Goal: Information Seeking & Learning: Learn about a topic

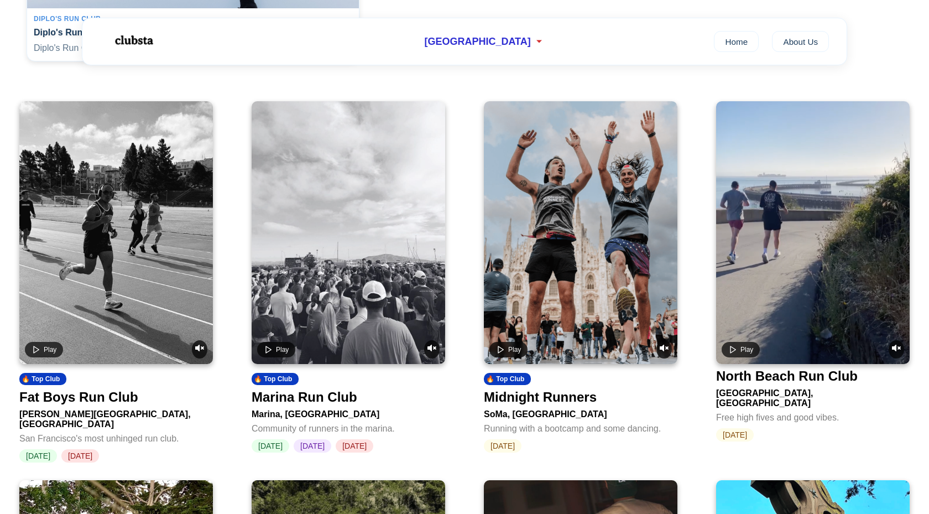
scroll to position [40, 0]
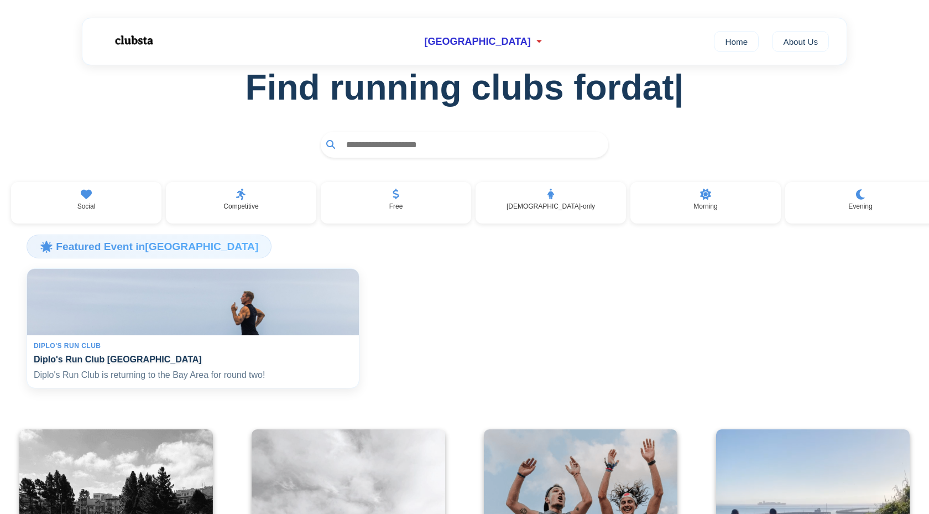
click at [289, 316] on img at bounding box center [193, 302] width 342 height 69
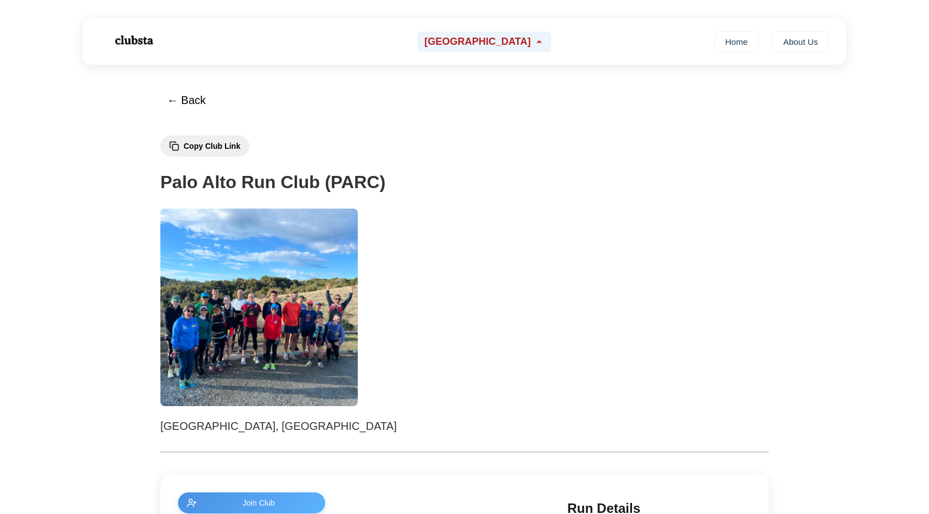
click at [515, 43] on div "[GEOGRAPHIC_DATA]" at bounding box center [483, 42] width 133 height 20
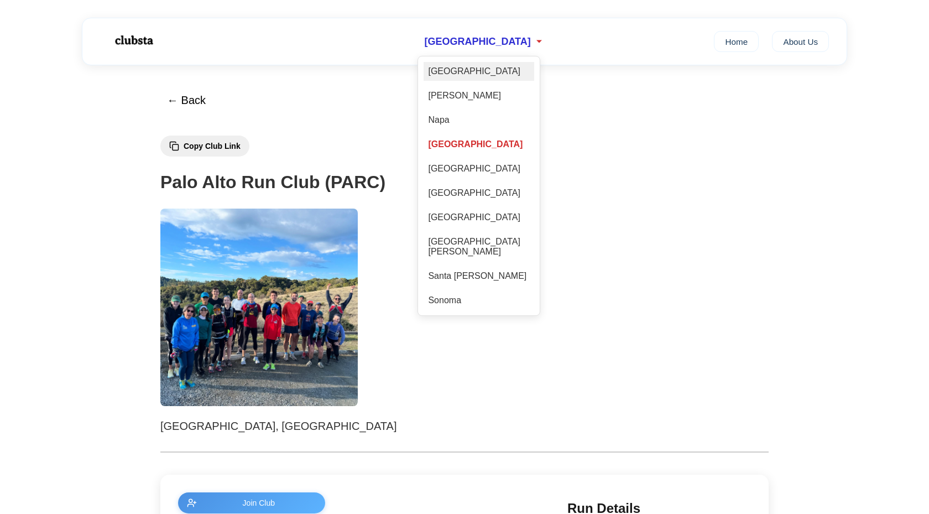
click at [498, 66] on div "[GEOGRAPHIC_DATA]" at bounding box center [479, 71] width 111 height 19
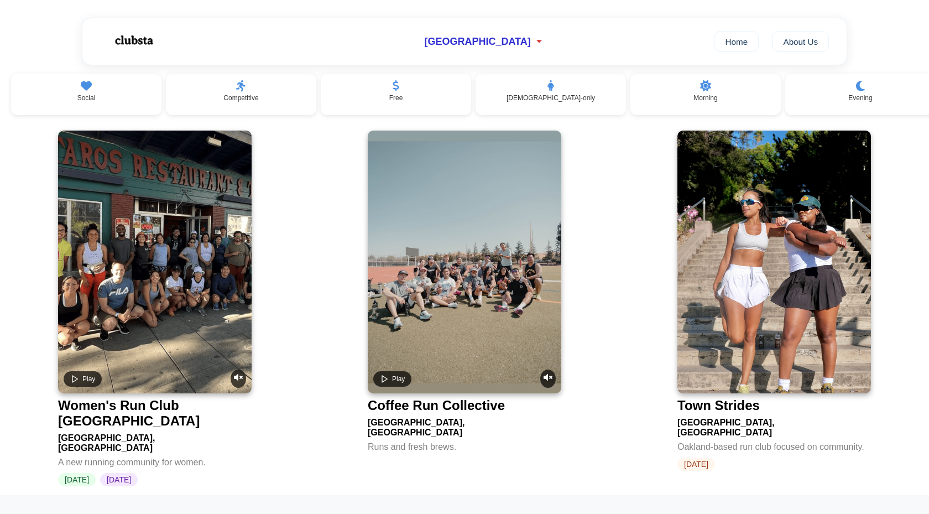
scroll to position [186, 0]
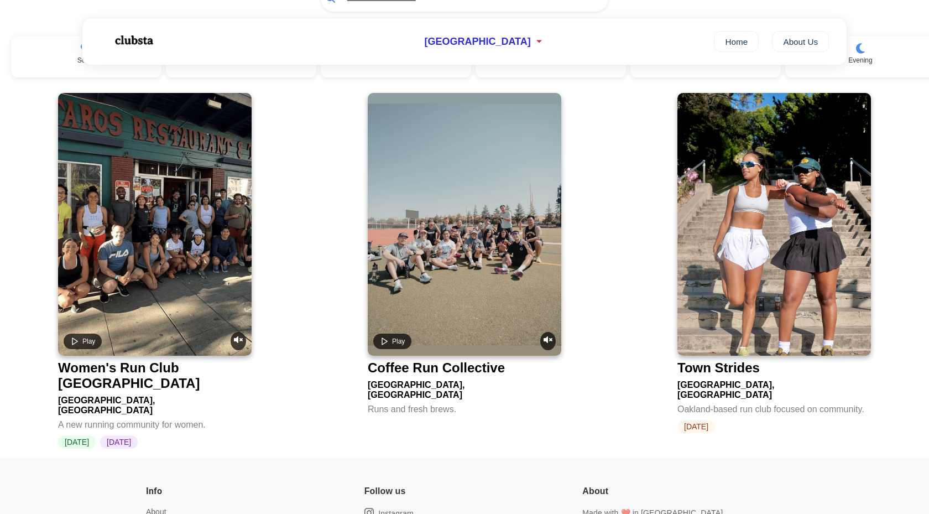
click at [734, 240] on img at bounding box center [774, 224] width 194 height 263
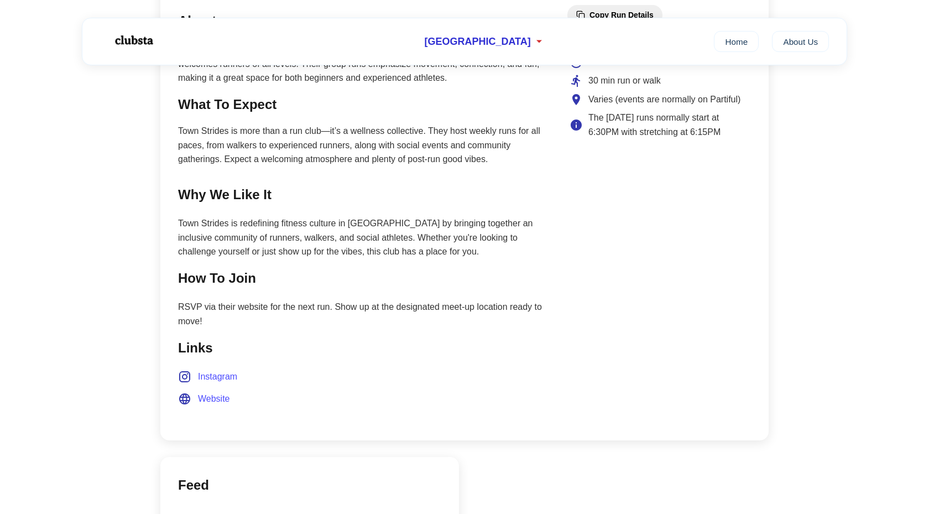
scroll to position [549, 0]
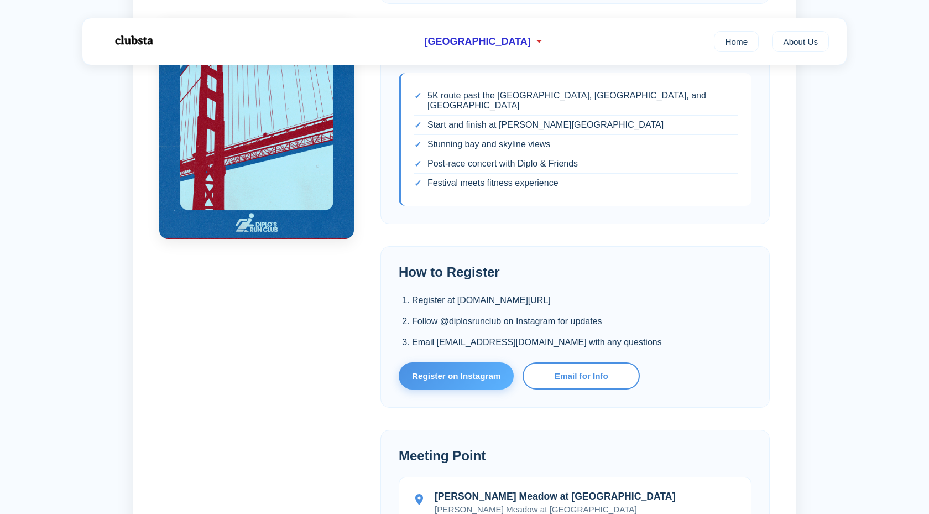
scroll to position [628, 0]
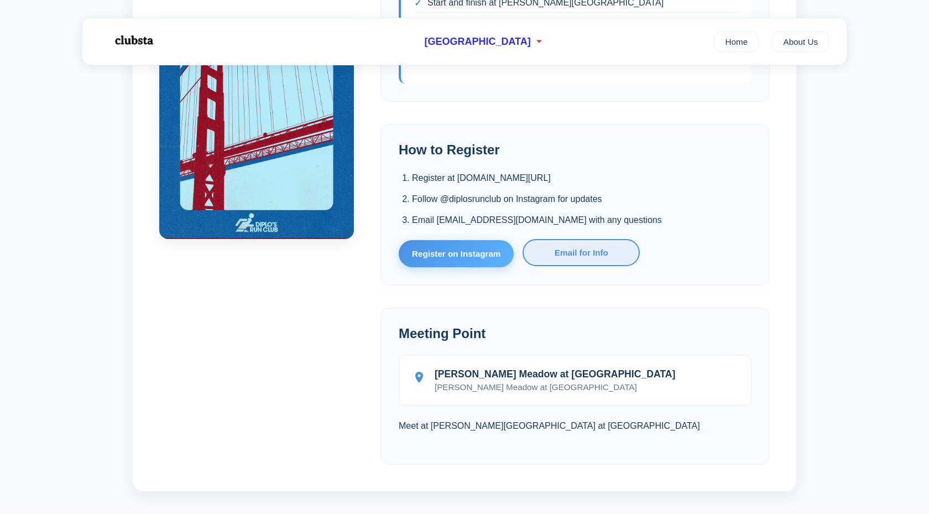
click at [545, 249] on link "Email for Info" at bounding box center [580, 252] width 117 height 27
click at [467, 242] on link "Register on Instagram" at bounding box center [456, 252] width 115 height 27
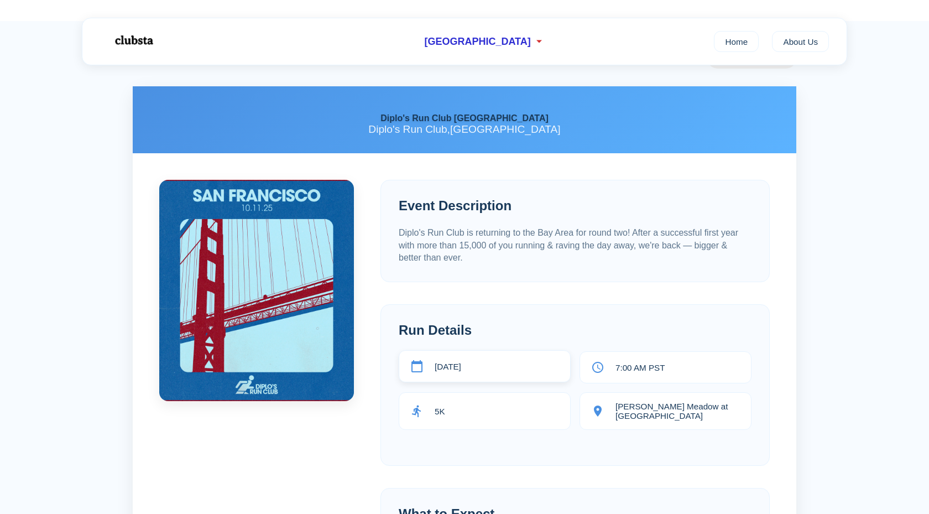
scroll to position [0, 0]
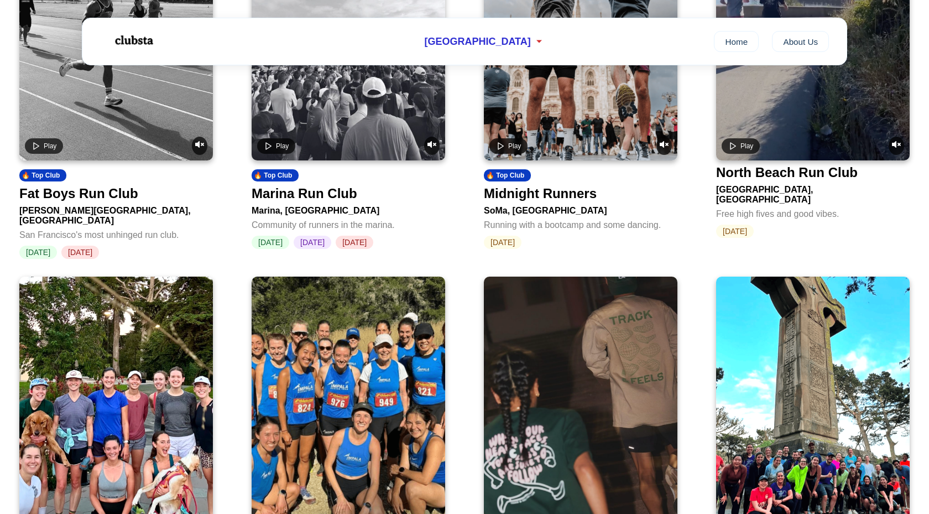
scroll to position [556, 0]
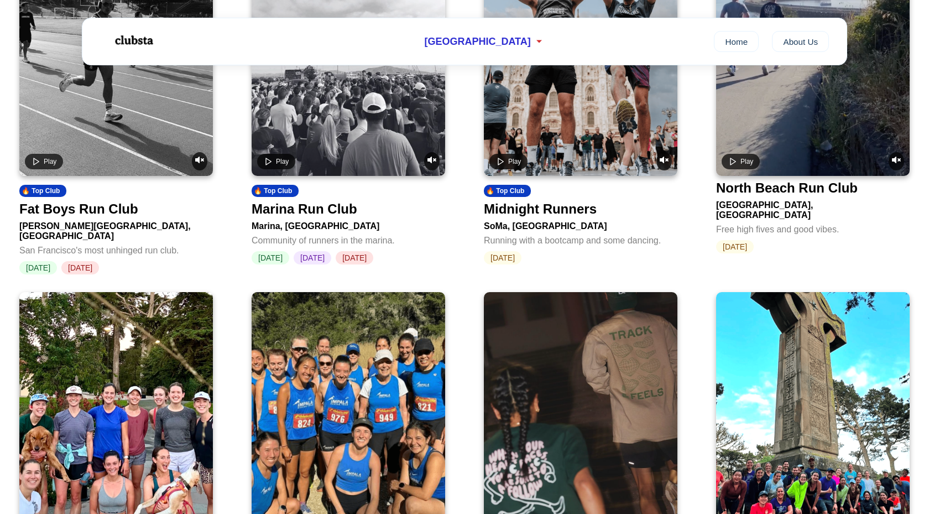
click at [154, 118] on video at bounding box center [116, 44] width 194 height 263
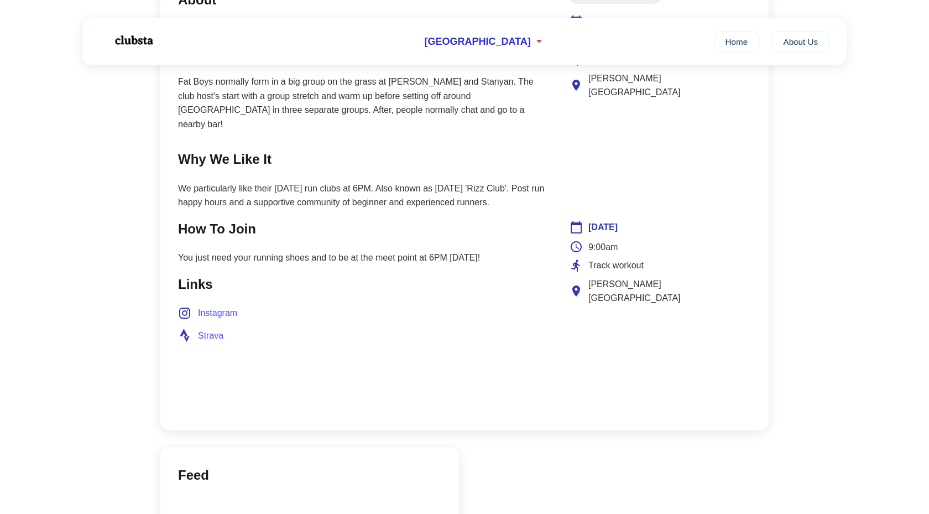
scroll to position [473, 0]
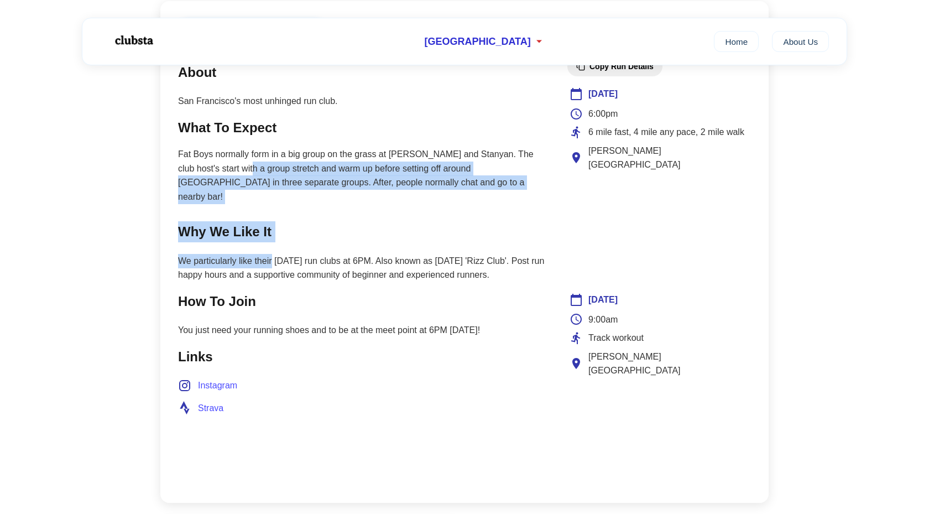
drag, startPoint x: 273, startPoint y: 250, endPoint x: 236, endPoint y: 173, distance: 85.3
click at [236, 173] on main "Join Club About San Francisco's most unhinged run club. What To Expect Fat Boys…" at bounding box center [361, 252] width 367 height 466
click at [249, 221] on h2 "Why We Like It" at bounding box center [361, 231] width 367 height 21
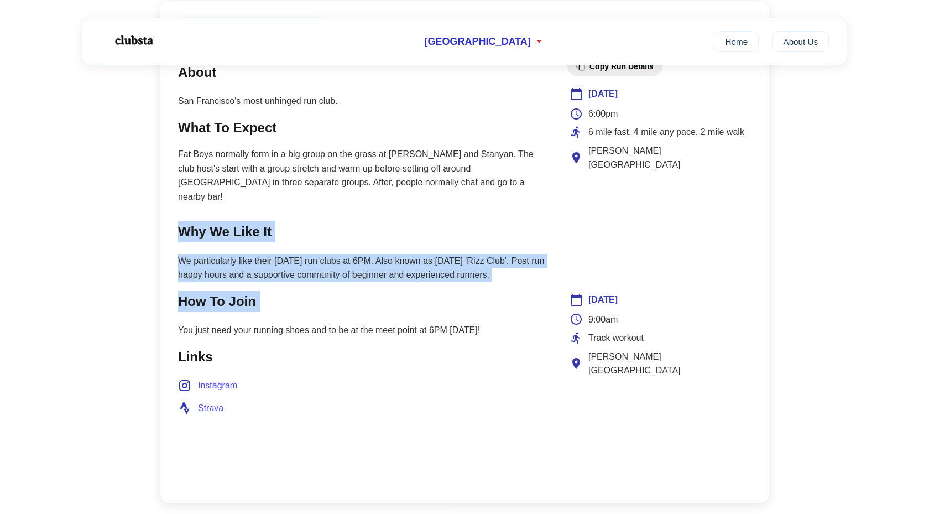
drag, startPoint x: 212, startPoint y: 201, endPoint x: 263, endPoint y: 309, distance: 118.7
click at [263, 309] on main "Join Club About San Francisco's most unhinged run club. What To Expect Fat Boys…" at bounding box center [361, 252] width 367 height 466
click at [258, 254] on p "We particularly like their Tuesday run clubs at 6PM. Also known as Tuesday 'Riz…" at bounding box center [361, 268] width 367 height 28
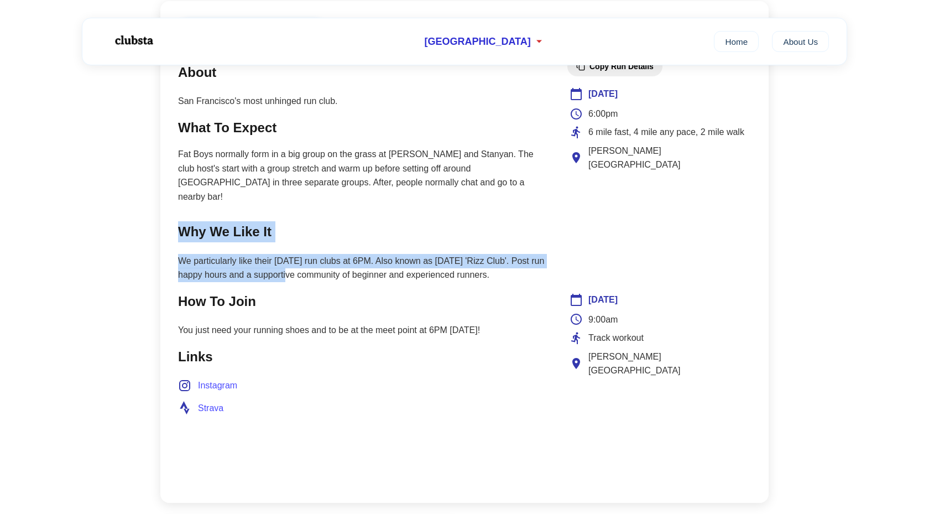
drag, startPoint x: 295, startPoint y: 260, endPoint x: 239, endPoint y: 207, distance: 77.4
click at [239, 221] on section "Why We Like It We particularly like their Tuesday run clubs at 6PM. Also known …" at bounding box center [361, 251] width 367 height 60
click at [255, 254] on p "We particularly like their Tuesday run clubs at 6PM. Also known as Tuesday 'Riz…" at bounding box center [361, 268] width 367 height 28
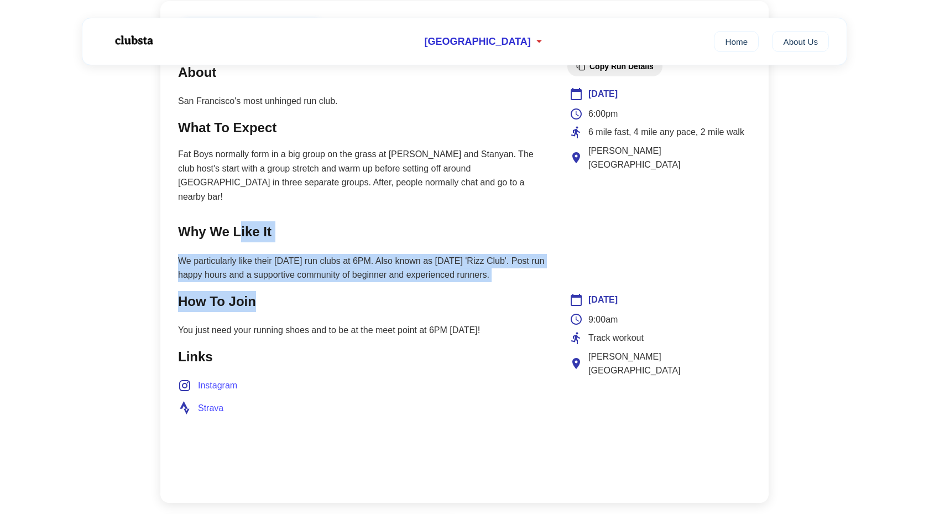
drag, startPoint x: 239, startPoint y: 223, endPoint x: 273, endPoint y: 286, distance: 71.2
click at [273, 286] on main "Join Club About San Francisco's most unhinged run club. What To Expect Fat Boys…" at bounding box center [361, 252] width 367 height 466
click at [281, 266] on p "We particularly like their Tuesday run clubs at 6PM. Also known as Tuesday 'Riz…" at bounding box center [361, 268] width 367 height 28
drag, startPoint x: 313, startPoint y: 271, endPoint x: 234, endPoint y: 203, distance: 103.9
click at [234, 203] on main "Join Club About San Francisco's most unhinged run club. What To Expect Fat Boys…" at bounding box center [361, 252] width 367 height 466
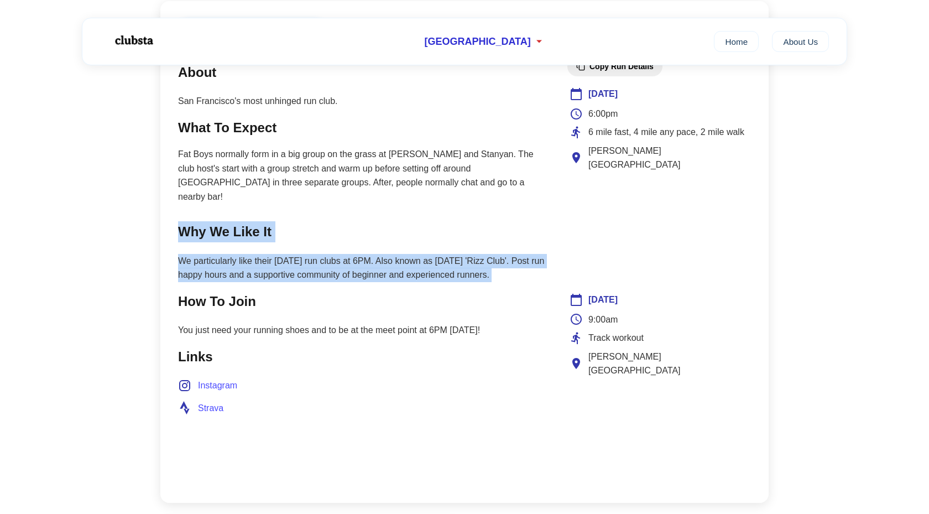
click at [275, 264] on p "We particularly like their Tuesday run clubs at 6PM. Also known as Tuesday 'Riz…" at bounding box center [361, 268] width 367 height 28
drag, startPoint x: 312, startPoint y: 279, endPoint x: 255, endPoint y: 221, distance: 81.3
click at [255, 221] on main "Join Club About San Francisco's most unhinged run club. What To Expect Fat Boys…" at bounding box center [361, 252] width 367 height 466
click at [292, 267] on p "We particularly like their Tuesday run clubs at 6PM. Also known as Tuesday 'Riz…" at bounding box center [361, 268] width 367 height 28
drag, startPoint x: 320, startPoint y: 289, endPoint x: 234, endPoint y: 203, distance: 120.8
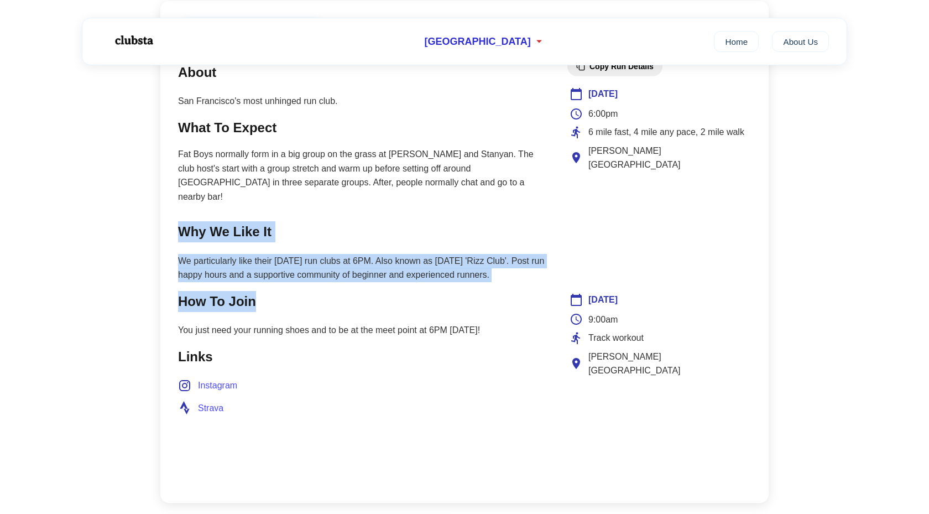
click at [234, 203] on main "Join Club About San Francisco's most unhinged run club. What To Expect Fat Boys…" at bounding box center [361, 252] width 367 height 466
click at [267, 254] on p "We particularly like their Tuesday run clubs at 6PM. Also known as Tuesday 'Riz…" at bounding box center [361, 268] width 367 height 28
drag, startPoint x: 307, startPoint y: 285, endPoint x: 249, endPoint y: 208, distance: 96.3
click at [249, 208] on main "Join Club About San Francisco's most unhinged run club. What To Expect Fat Boys…" at bounding box center [361, 252] width 367 height 466
click at [278, 256] on p "We particularly like their Tuesday run clubs at 6PM. Also known as Tuesday 'Riz…" at bounding box center [361, 268] width 367 height 28
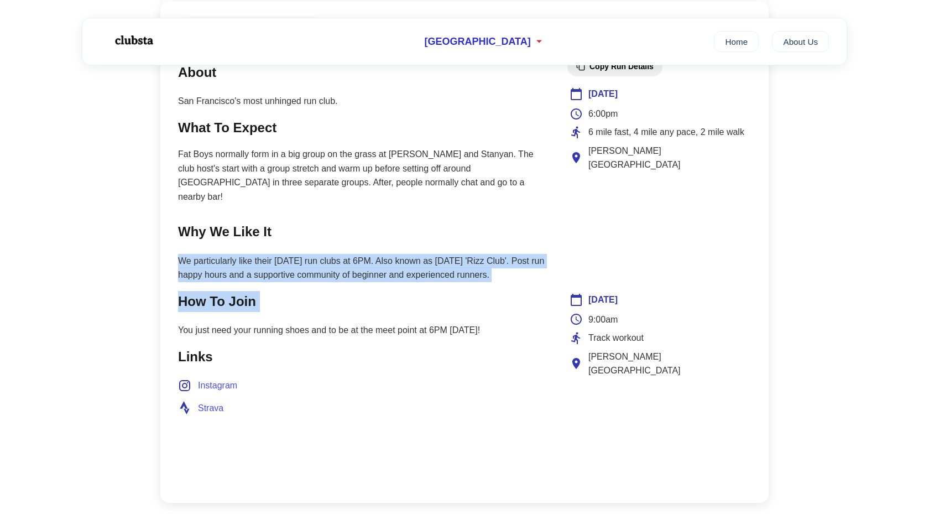
drag, startPoint x: 313, startPoint y: 305, endPoint x: 270, endPoint y: 229, distance: 87.4
click at [270, 229] on main "Join Club About San Francisco's most unhinged run club. What To Expect Fat Boys…" at bounding box center [361, 252] width 367 height 466
click at [300, 276] on main "Join Club About San Francisco's most unhinged run club. What To Expect Fat Boys…" at bounding box center [361, 252] width 367 height 466
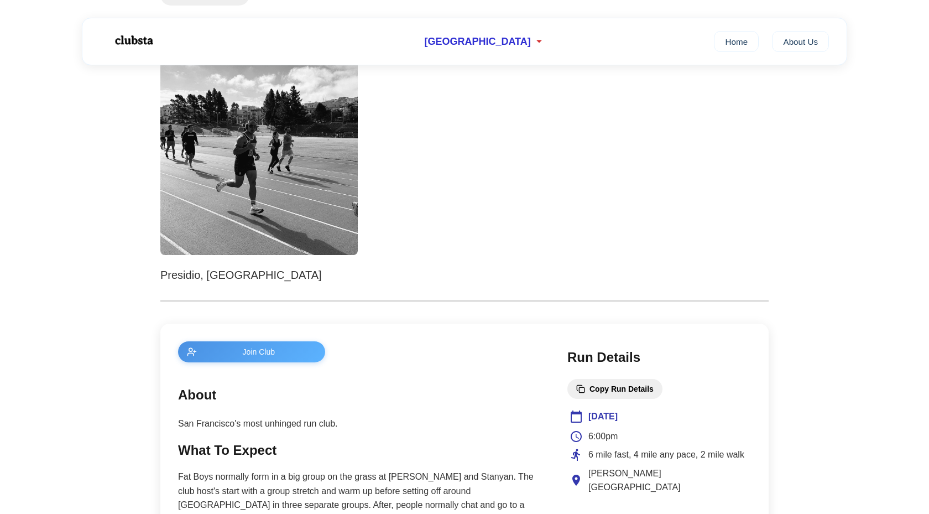
scroll to position [0, 0]
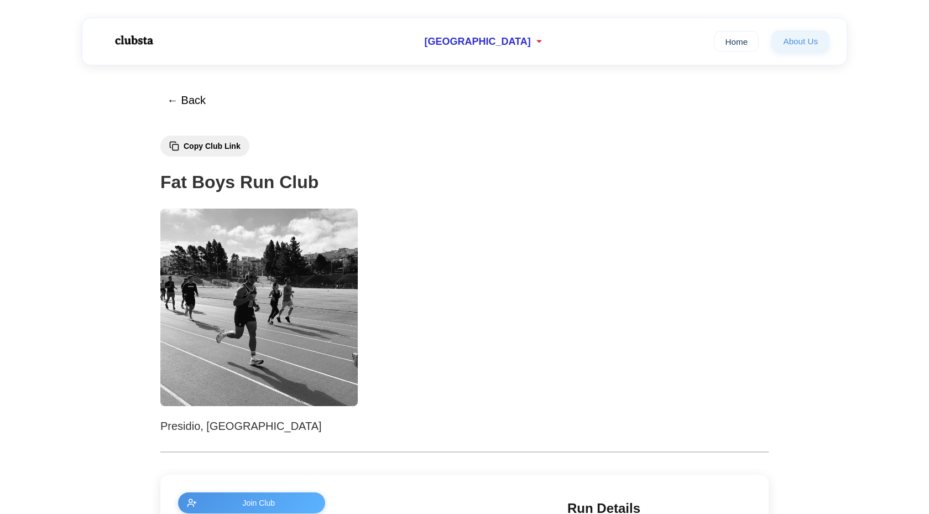
click at [783, 39] on link "About Us" at bounding box center [800, 40] width 57 height 21
click at [135, 35] on img at bounding box center [133, 40] width 70 height 29
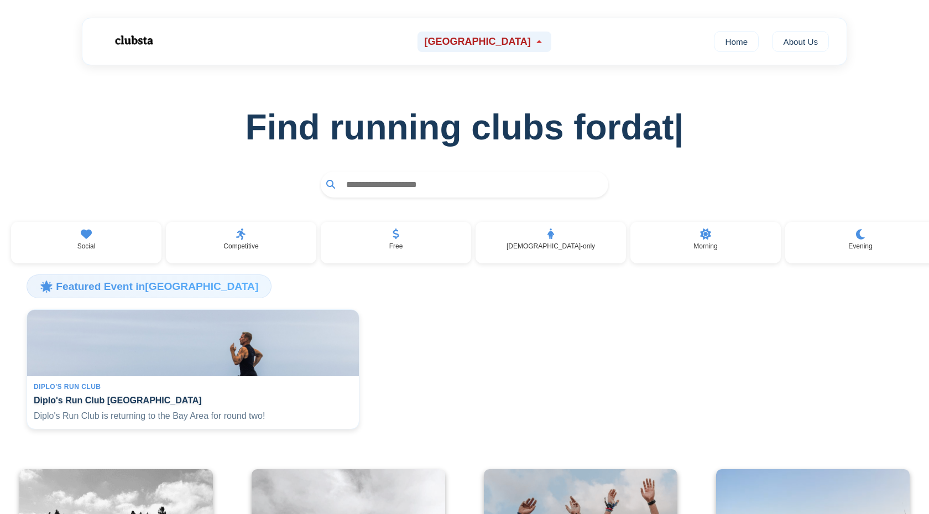
click at [511, 36] on div "[GEOGRAPHIC_DATA]" at bounding box center [483, 42] width 133 height 20
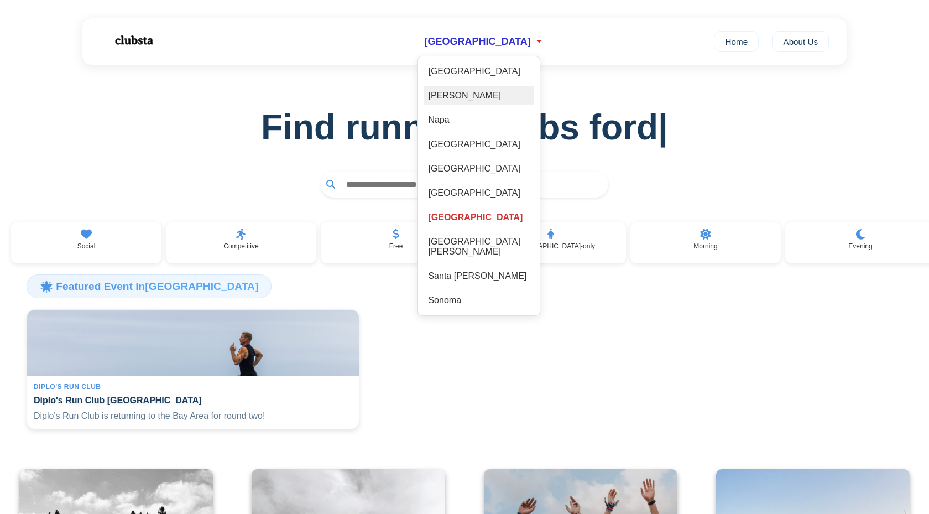
click at [460, 95] on div "[PERSON_NAME]" at bounding box center [479, 95] width 111 height 19
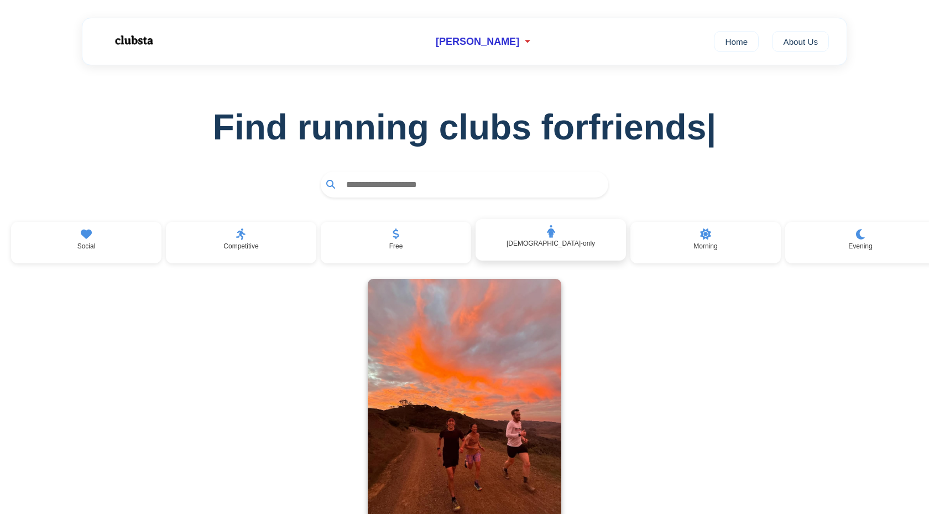
scroll to position [181, 0]
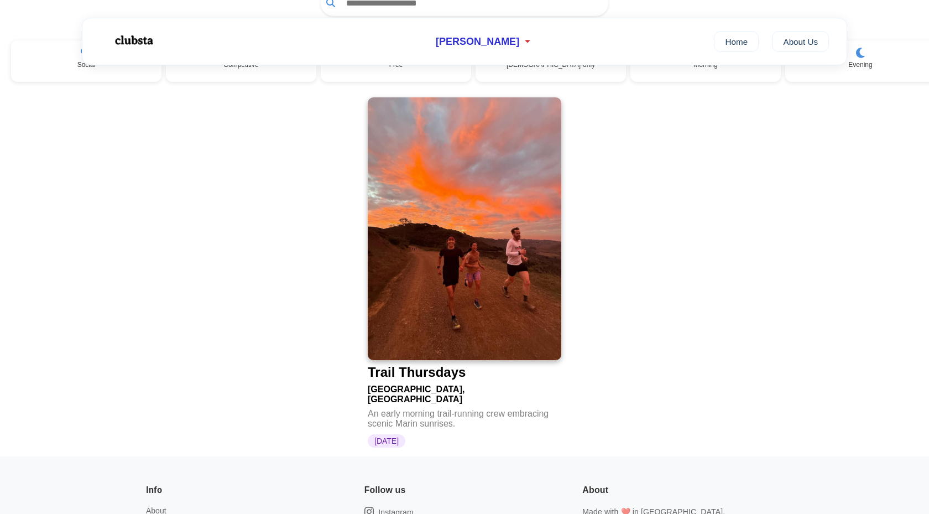
click at [426, 247] on img at bounding box center [465, 228] width 194 height 263
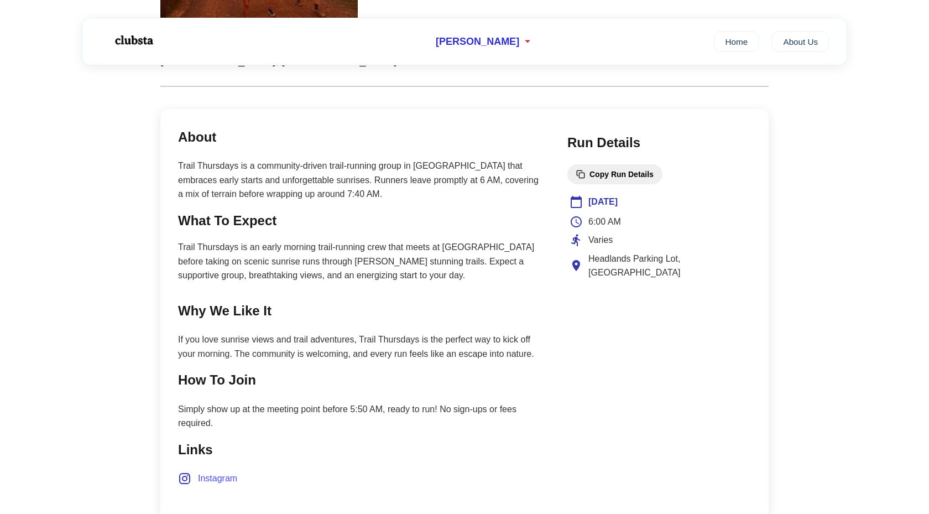
scroll to position [404, 0]
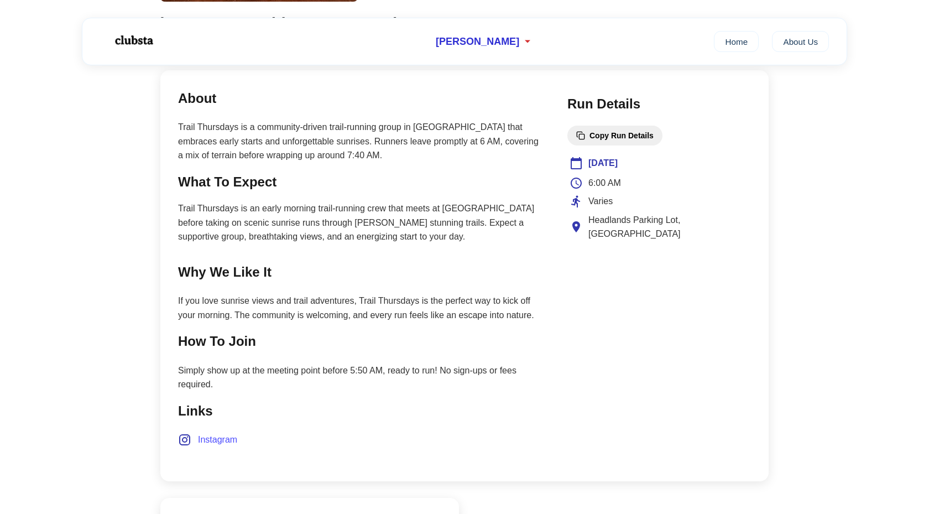
click at [390, 368] on p "Simply show up at the meeting point before 5:50 AM, ready to run! No sign-ups o…" at bounding box center [361, 377] width 367 height 28
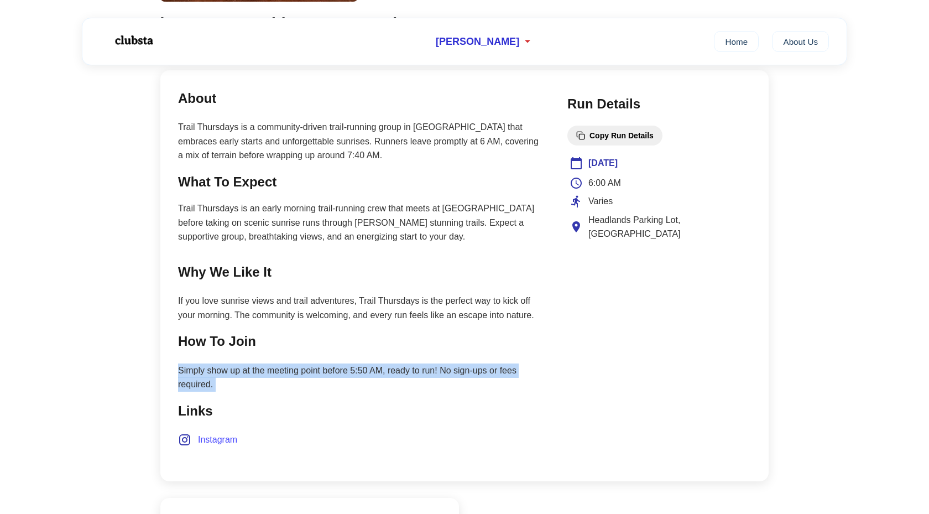
click at [390, 368] on p "Simply show up at the meeting point before 5:50 AM, ready to run! No sign-ups o…" at bounding box center [361, 377] width 367 height 28
click at [378, 389] on p "Simply show up at the meeting point before 5:50 AM, ready to run! No sign-ups o…" at bounding box center [361, 377] width 367 height 28
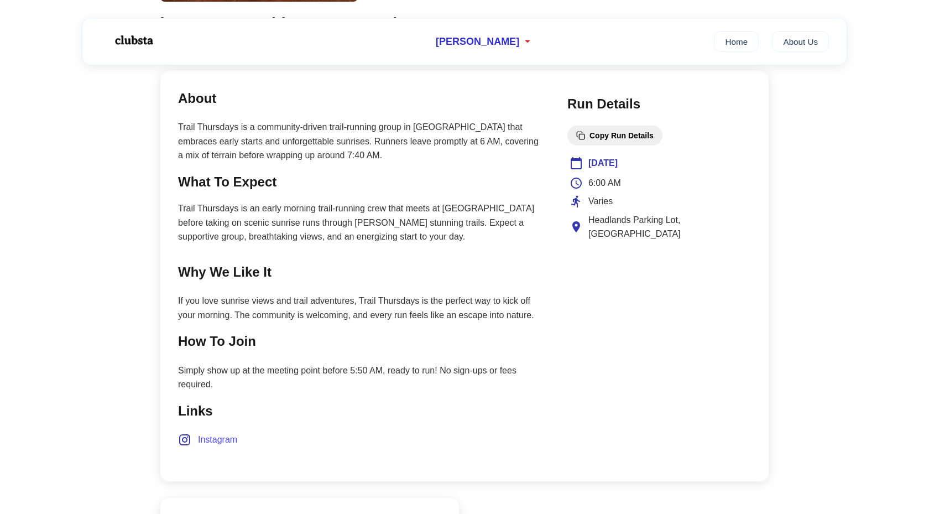
click at [233, 437] on span "Instagram" at bounding box center [217, 439] width 39 height 14
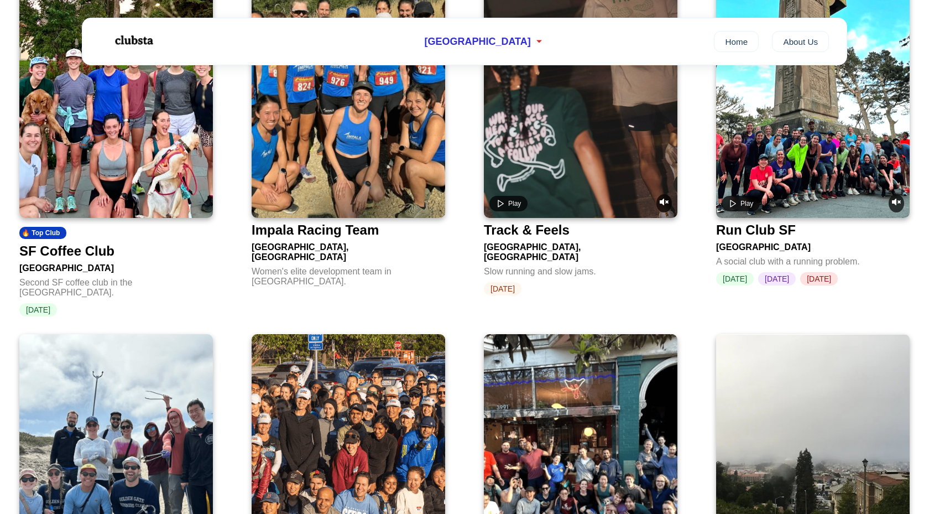
scroll to position [1169, 0]
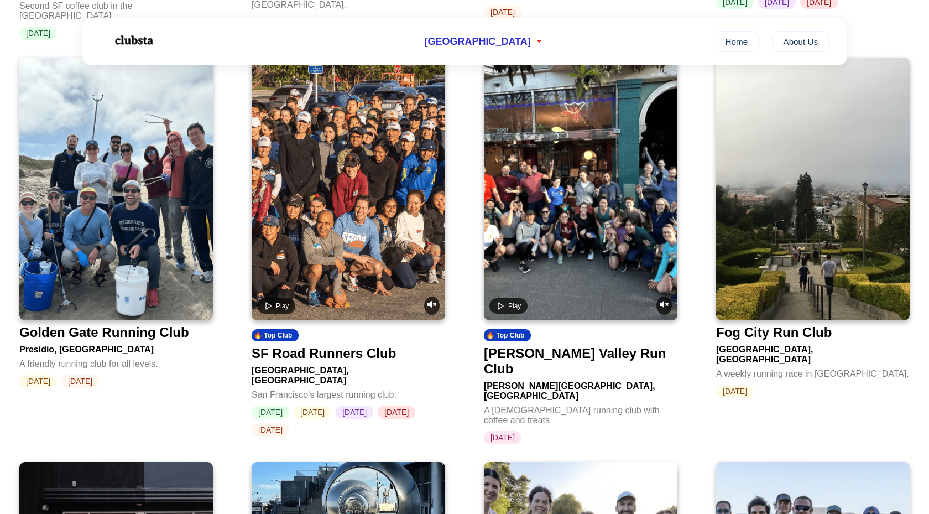
click at [375, 346] on div "SF Road Runners Club" at bounding box center [324, 353] width 144 height 15
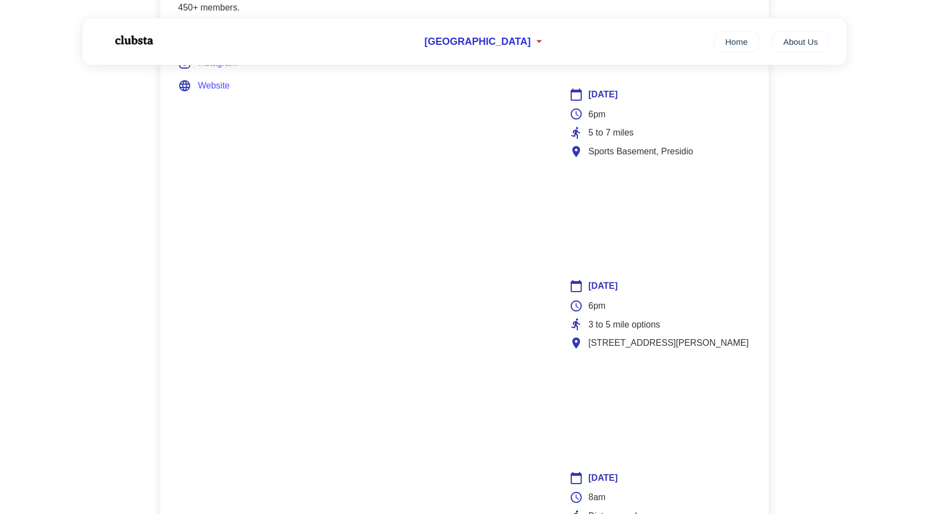
scroll to position [729, 0]
